Goal: Information Seeking & Learning: Find specific fact

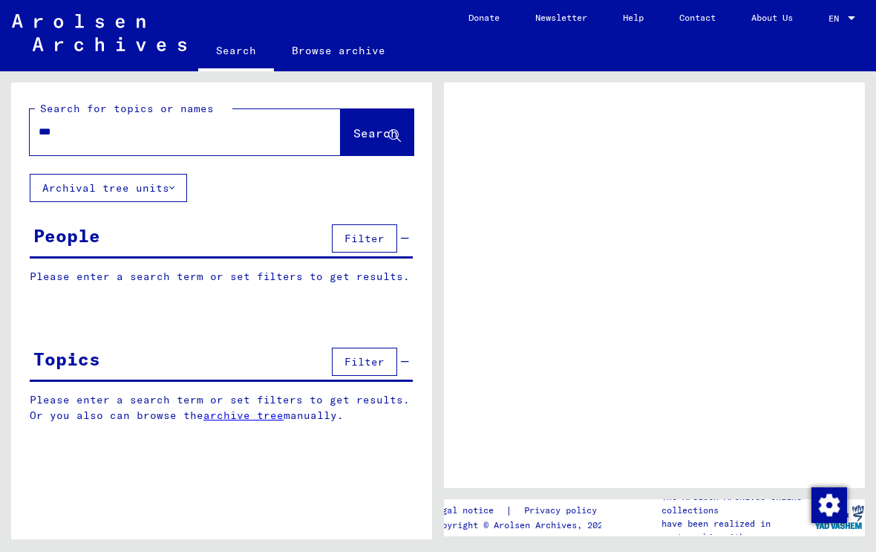
type input "****"
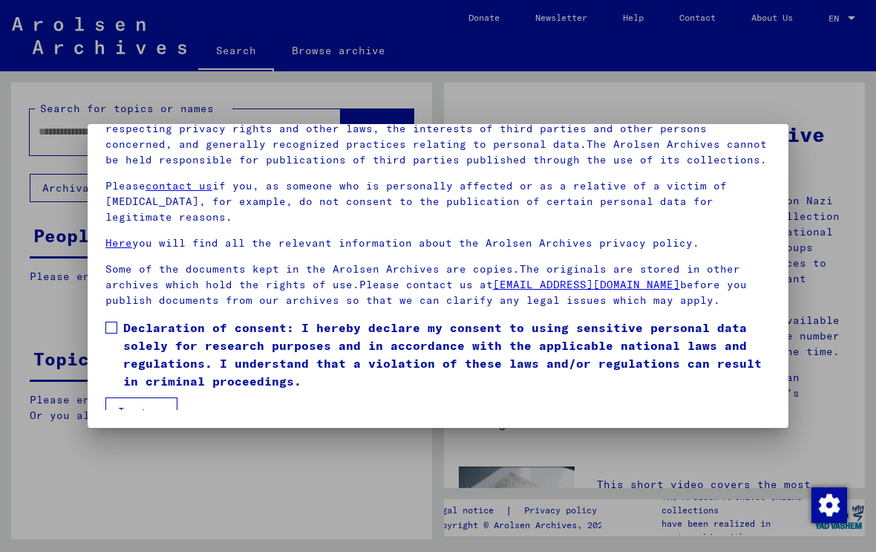
scroll to position [145, 0]
click at [115, 321] on span at bounding box center [111, 327] width 12 height 12
click at [154, 397] on button "I agree" at bounding box center [141, 411] width 72 height 28
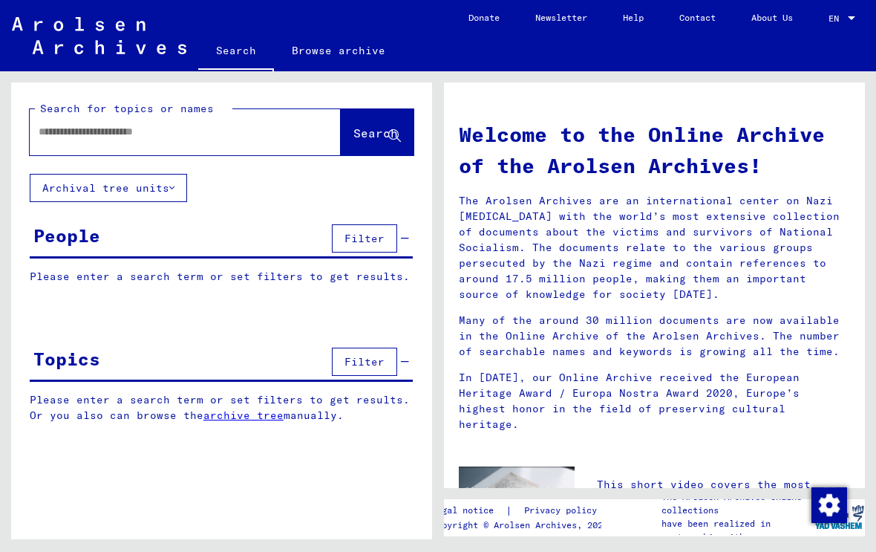
click at [68, 135] on input "text" at bounding box center [168, 132] width 258 height 16
type input "*********"
click at [370, 134] on span "Search" at bounding box center [375, 132] width 45 height 15
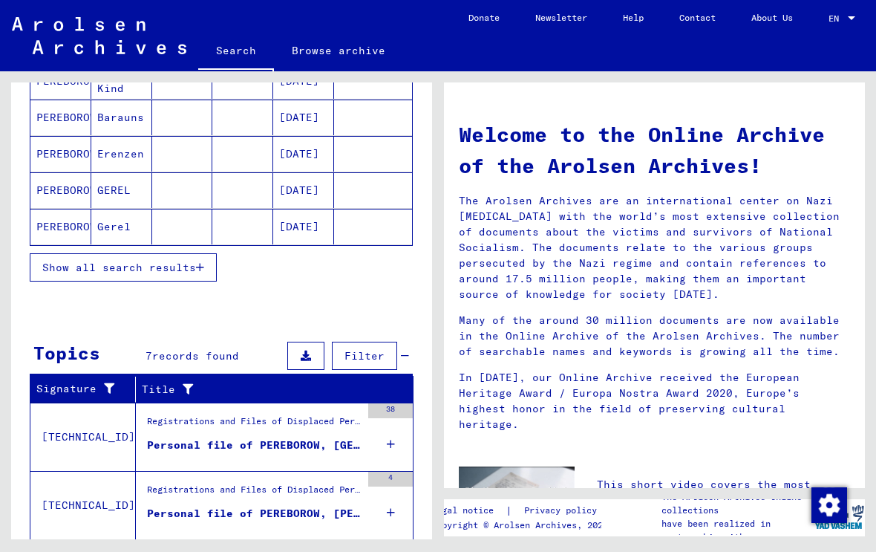
scroll to position [239, 0]
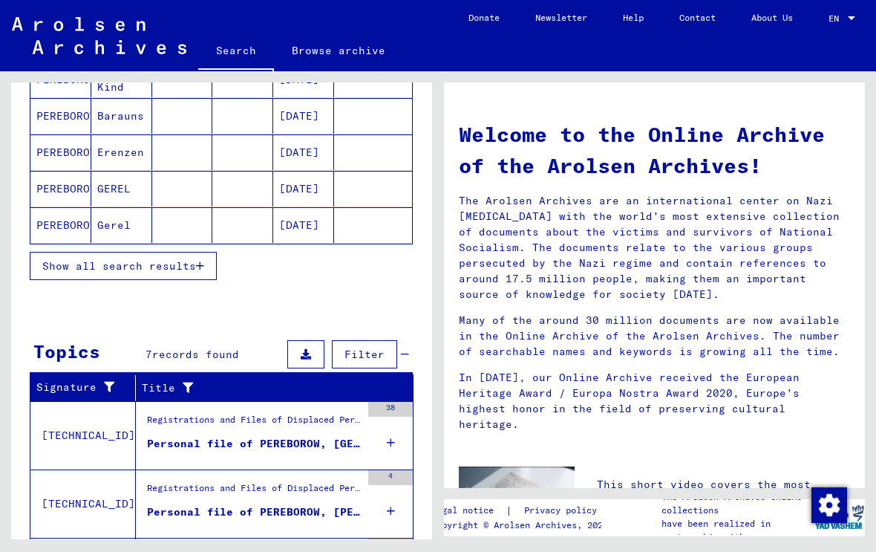
click at [192, 265] on span "Show all search results" at bounding box center [119, 265] width 154 height 13
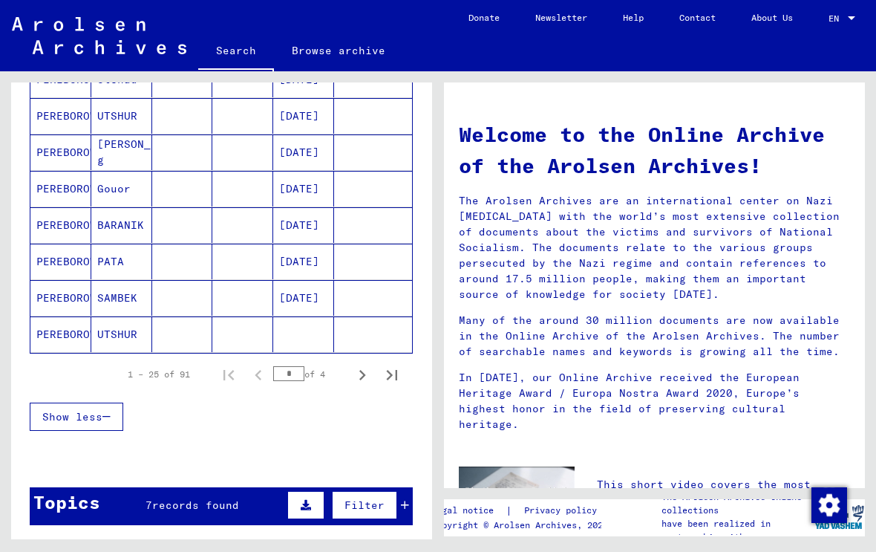
scroll to position [858, 0]
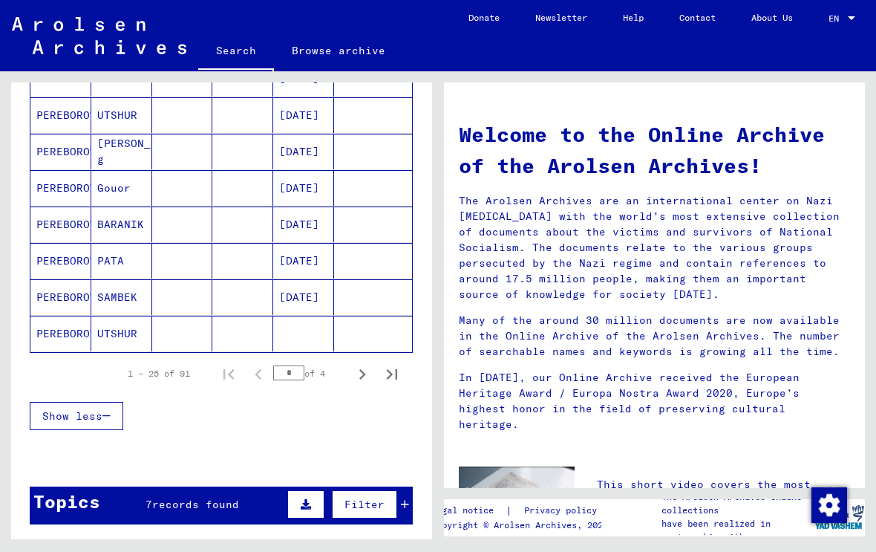
click at [352, 370] on icon "Next page" at bounding box center [362, 374] width 21 height 21
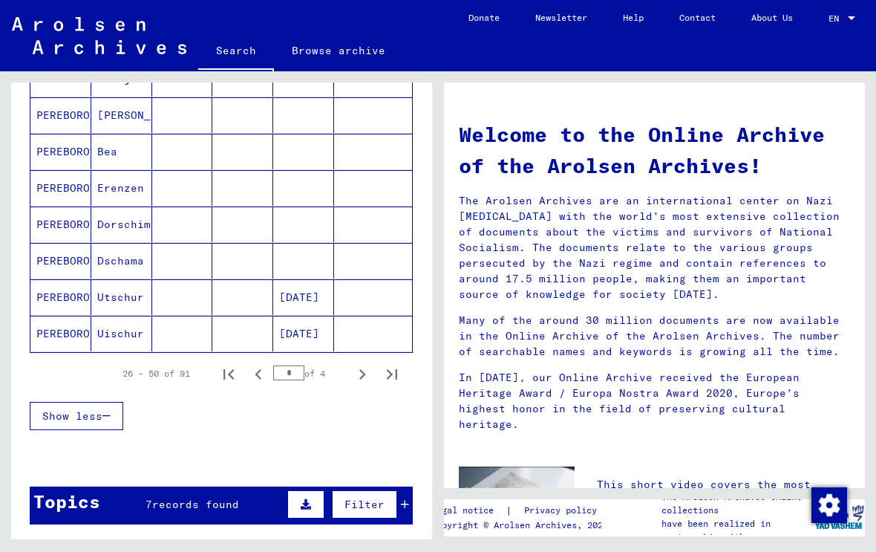
click at [356, 380] on icon "Next page" at bounding box center [362, 374] width 21 height 21
click at [254, 376] on icon "Previous page" at bounding box center [258, 374] width 21 height 21
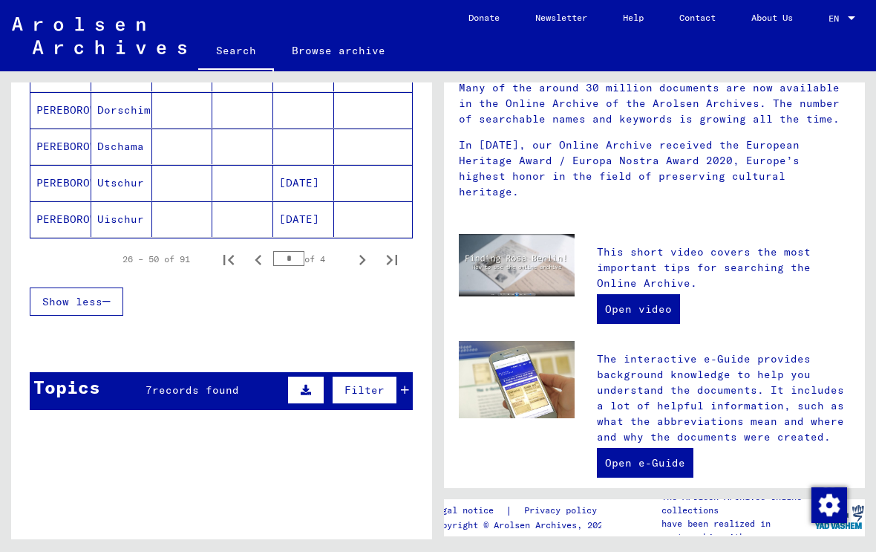
scroll to position [975, 0]
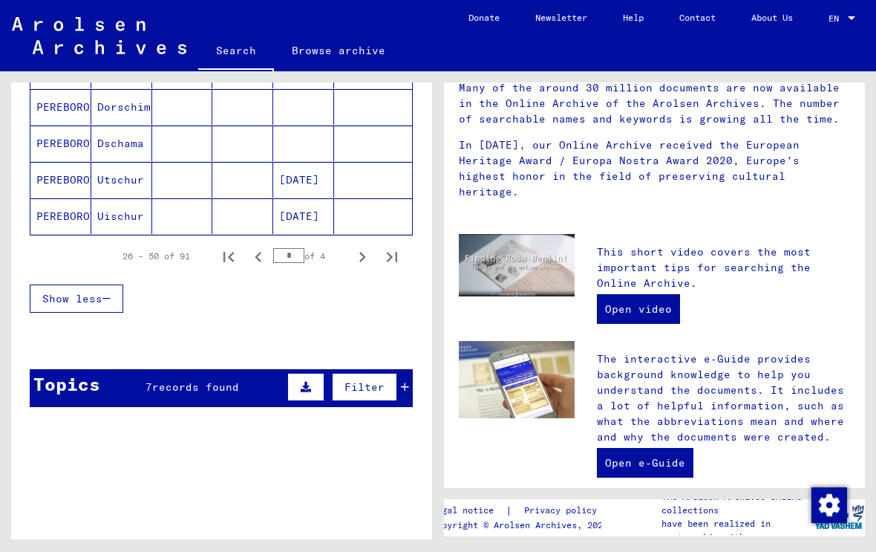
click at [356, 261] on icon "Next page" at bounding box center [362, 256] width 21 height 21
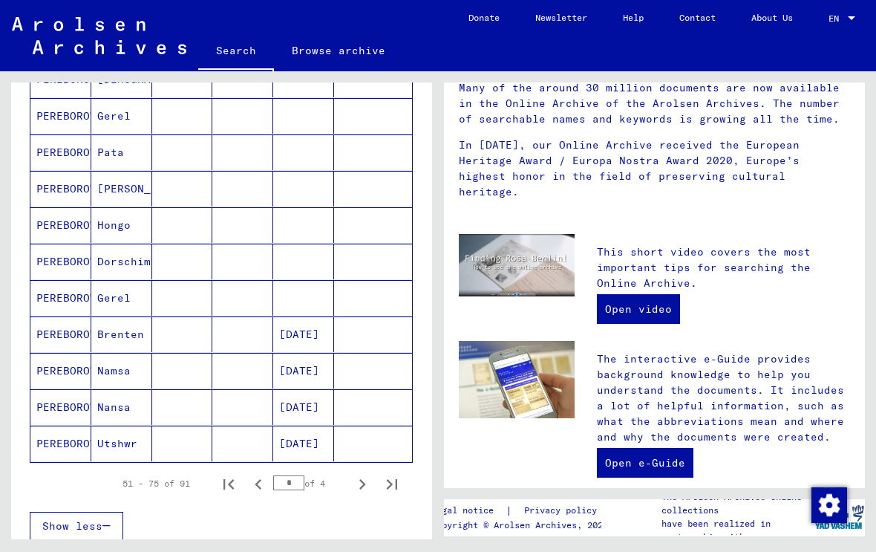
scroll to position [750, 0]
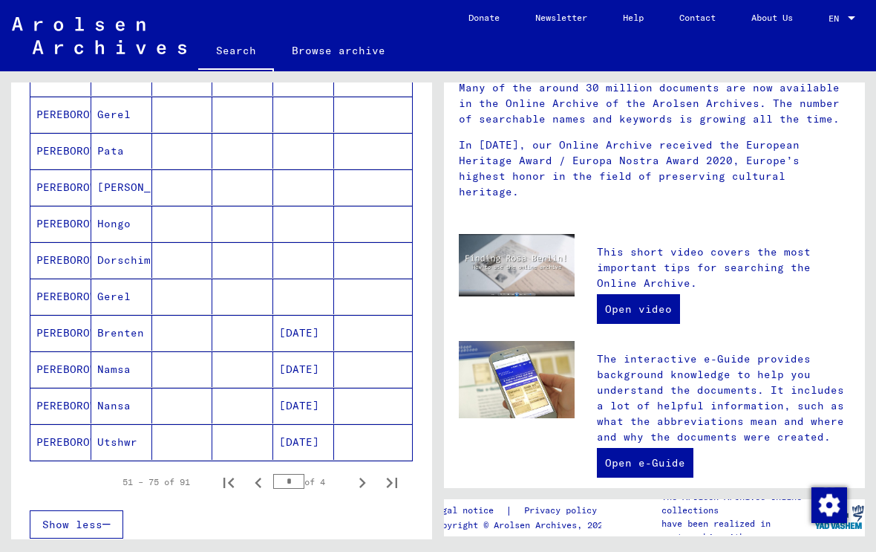
click at [350, 482] on button "Next page" at bounding box center [362, 482] width 30 height 30
type input "*"
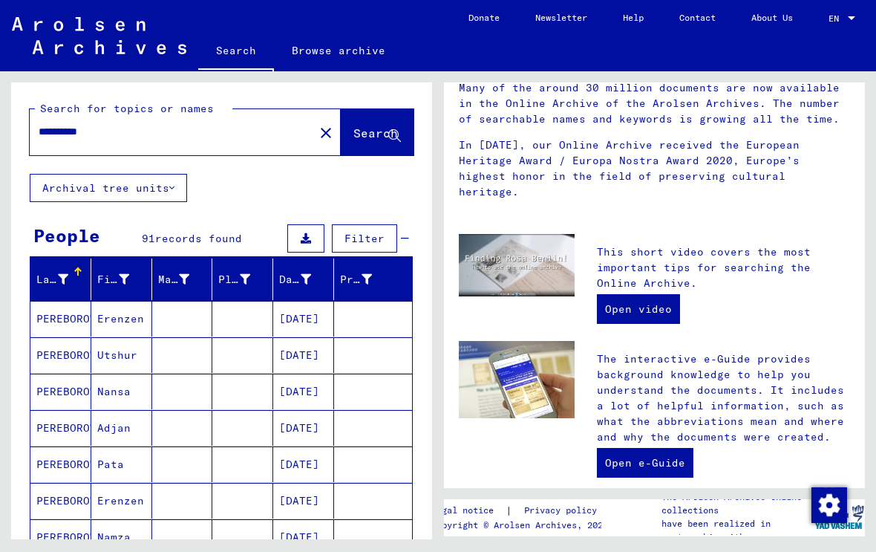
scroll to position [-1, 0]
click at [575, 518] on link "Privacy policy" at bounding box center [563, 511] width 102 height 16
